Goal: Communication & Community: Answer question/provide support

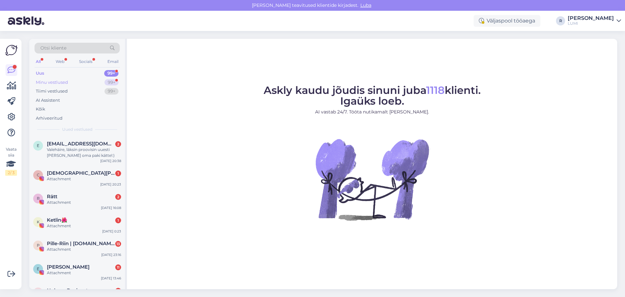
click at [55, 81] on div "Minu vestlused" at bounding box center [52, 82] width 32 height 7
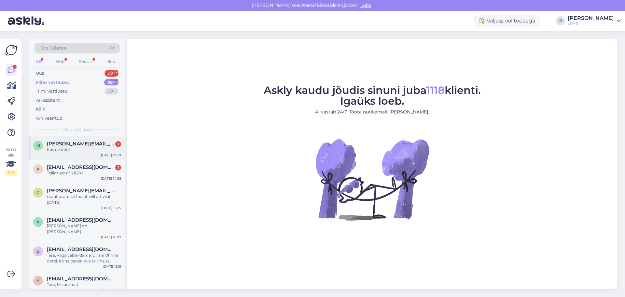
click at [78, 143] on span "[PERSON_NAME][EMAIL_ADDRESS][DOMAIN_NAME]" at bounding box center [81, 144] width 68 height 6
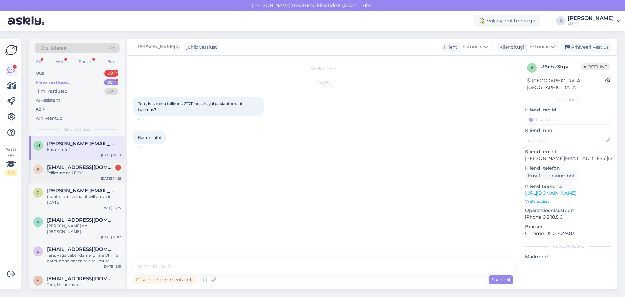
click at [71, 167] on span "[EMAIL_ADDRESS][DOMAIN_NAME]" at bounding box center [81, 167] width 68 height 6
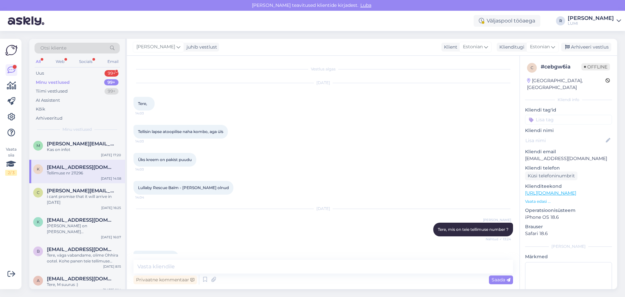
scroll to position [18, 0]
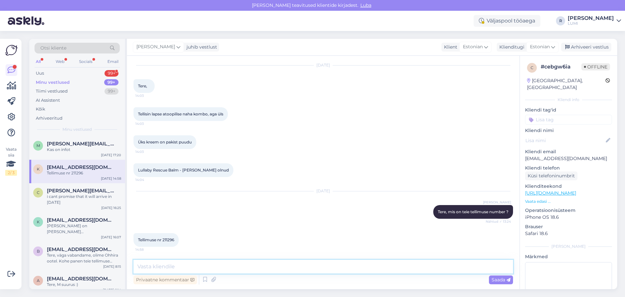
click at [202, 262] on textarea at bounding box center [323, 266] width 380 height 14
type textarea "ilmselt saite te ka 30ml cbd [PERSON_NAME] ? :) väikese asemel"
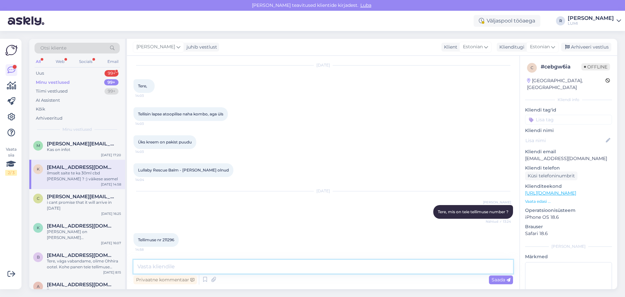
scroll to position [59, 0]
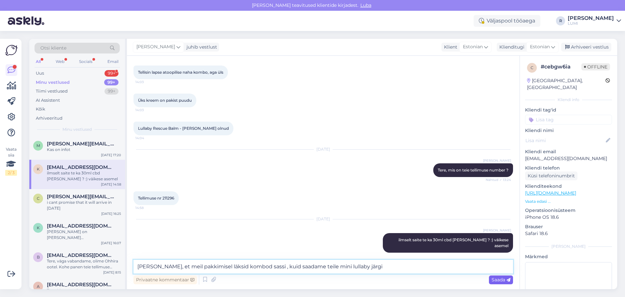
type textarea "[PERSON_NAME], et meil pakkimisel läksid kombod sassi , kuid saadame teile mini…"
click at [498, 278] on span "Saada" at bounding box center [501, 279] width 19 height 6
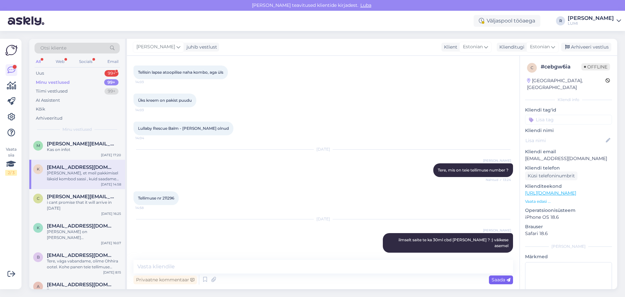
scroll to position [93, 0]
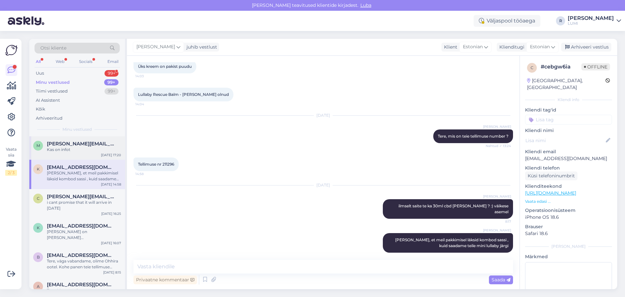
click at [84, 145] on span "[PERSON_NAME][EMAIL_ADDRESS][DOMAIN_NAME]" at bounding box center [81, 144] width 68 height 6
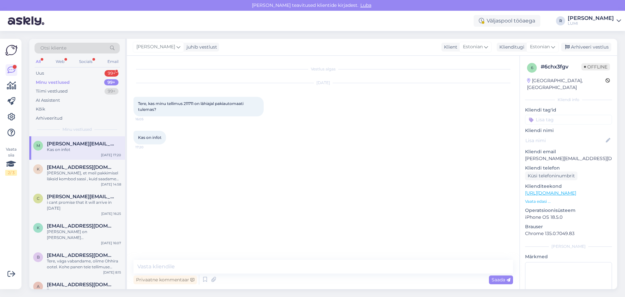
scroll to position [0, 0]
click at [205, 264] on textarea at bounding box center [323, 266] width 380 height 14
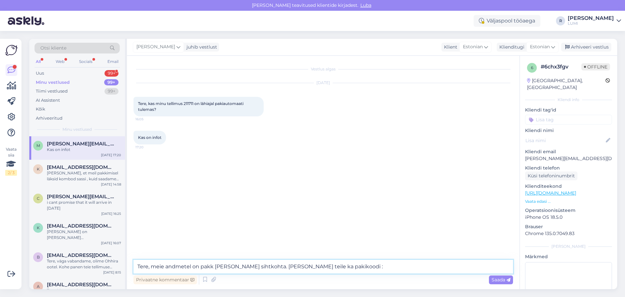
paste textarea "00364300487185645897"
type textarea "Tere, meie andmetel on pakk [PERSON_NAME] sihtkohta. [PERSON_NAME] teile ka pak…"
click at [495, 279] on span "Saada" at bounding box center [501, 279] width 19 height 6
